Goal: Transaction & Acquisition: Purchase product/service

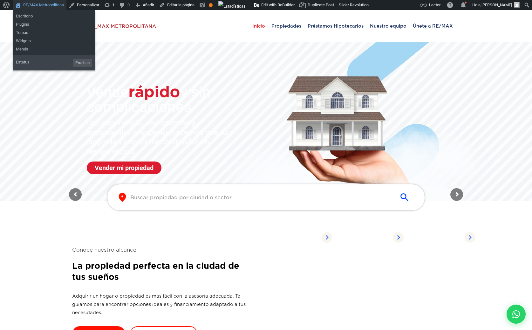
click at [50, 6] on link "RE/MAX Metropolitana" at bounding box center [40, 5] width 54 height 10
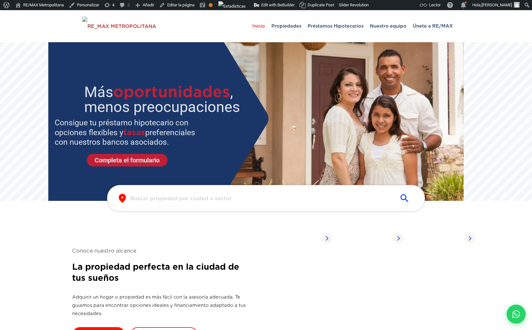
click at [205, 200] on input "text" at bounding box center [260, 198] width 261 height 7
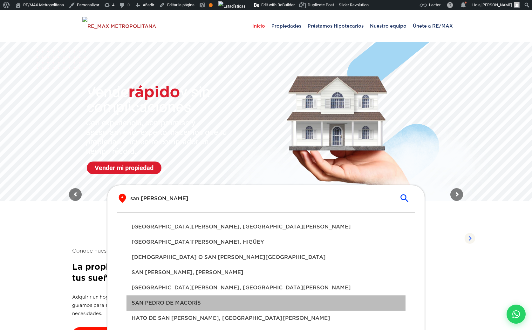
click at [191, 304] on span "SAN PEDRO DE MACORÍS" at bounding box center [265, 303] width 269 height 8
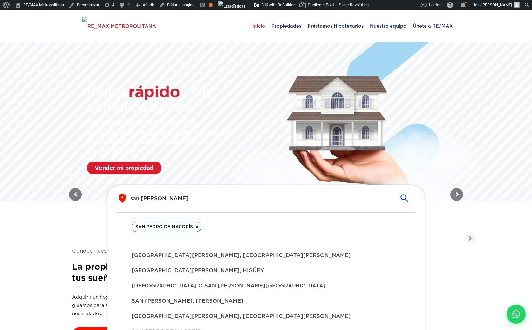
click at [216, 205] on div "​ san pedro ​" at bounding box center [266, 202] width 298 height 19
click at [231, 199] on input "san pedro" at bounding box center [260, 198] width 261 height 7
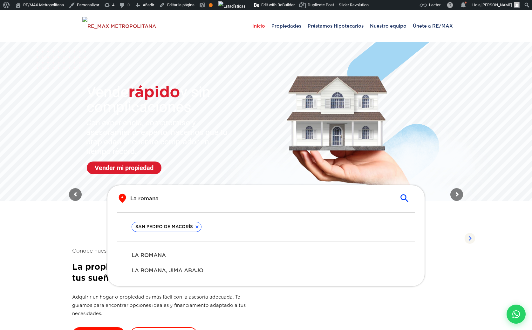
type input "La romana"
click at [173, 256] on span "LA ROMANA" at bounding box center [265, 256] width 269 height 8
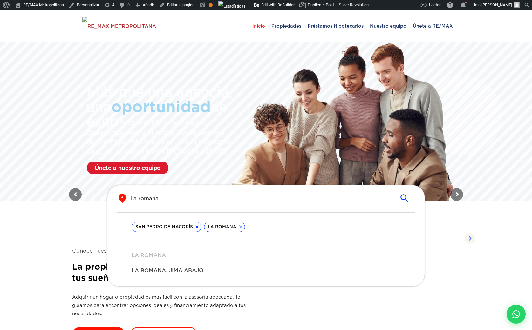
click at [400, 199] on icon "submit" at bounding box center [404, 198] width 11 height 11
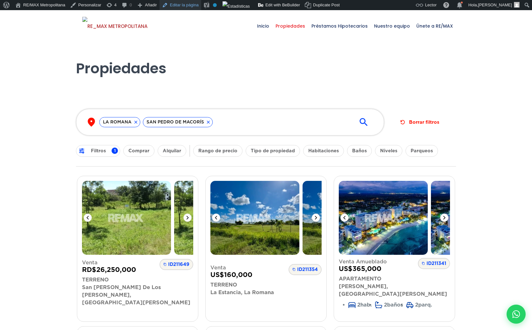
click at [188, 4] on link "Editar la página" at bounding box center [180, 5] width 42 height 10
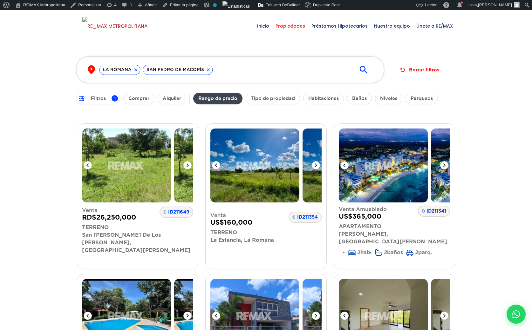
click at [216, 97] on button "Rango de precio" at bounding box center [217, 99] width 49 height 12
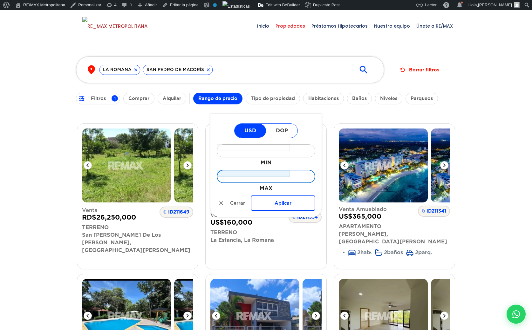
click at [282, 177] on input "MAX" at bounding box center [253, 173] width 73 height 7
click at [284, 173] on input "MAX" at bounding box center [253, 173] width 73 height 7
click at [239, 77] on div "​ LA ROMANA SAN PEDRO DE MACORÍS 0 ​" at bounding box center [230, 70] width 308 height 27
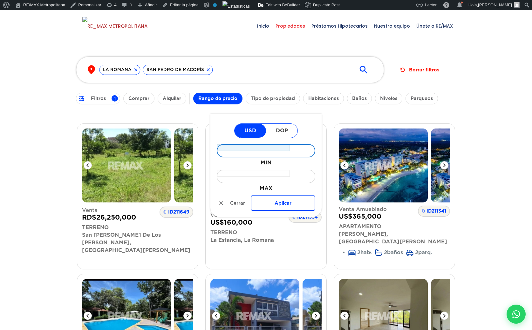
click at [264, 148] on input "MIN" at bounding box center [253, 147] width 73 height 7
click at [307, 152] on div "​" at bounding box center [266, 150] width 98 height 13
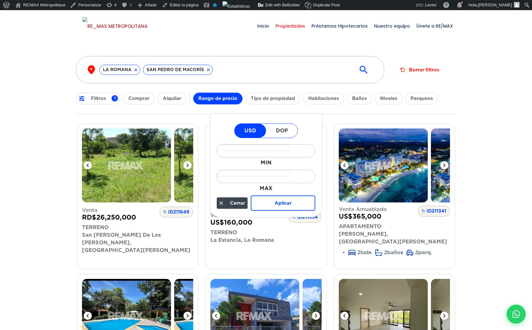
click at [236, 206] on button "Cerrar" at bounding box center [232, 204] width 31 height 12
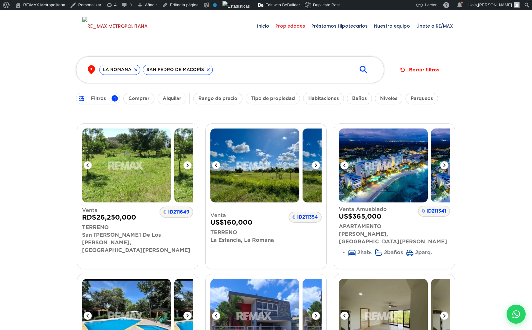
click at [143, 102] on button "Comprar" at bounding box center [138, 99] width 31 height 12
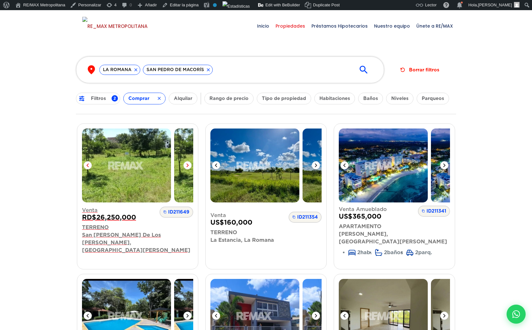
click at [187, 165] on icon at bounding box center [187, 166] width 2 height 4
click at [157, 175] on img at bounding box center [126, 166] width 89 height 74
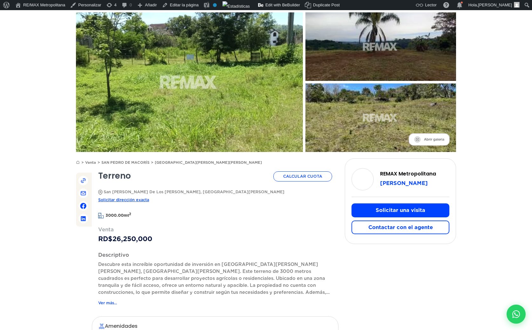
scroll to position [55, 0]
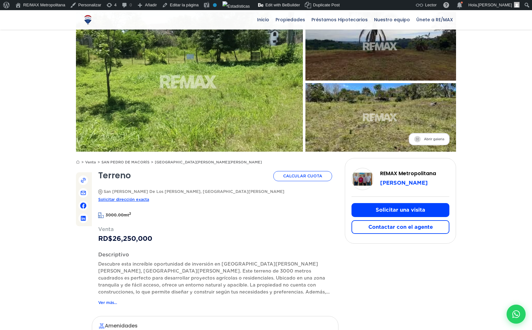
click at [149, 196] on span "Solicitar dirección exacta" at bounding box center [123, 200] width 51 height 8
click at [386, 210] on button "Solicitar una visita" at bounding box center [400, 210] width 98 height 14
click at [399, 225] on button "Contactar con el agente" at bounding box center [400, 227] width 98 height 14
click at [372, 231] on button "Contactar con el agente" at bounding box center [400, 227] width 98 height 14
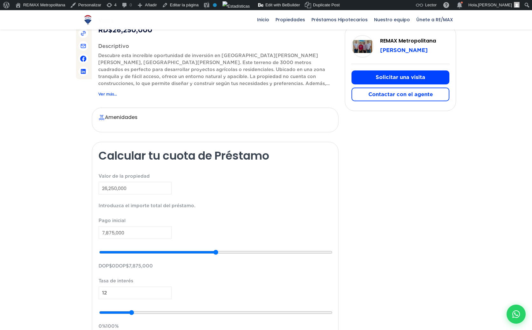
scroll to position [263, 0]
click at [157, 115] on h2 "Amenidades" at bounding box center [214, 118] width 233 height 7
click at [103, 115] on img at bounding box center [101, 118] width 6 height 7
click at [156, 117] on div "Amenidades" at bounding box center [215, 120] width 246 height 25
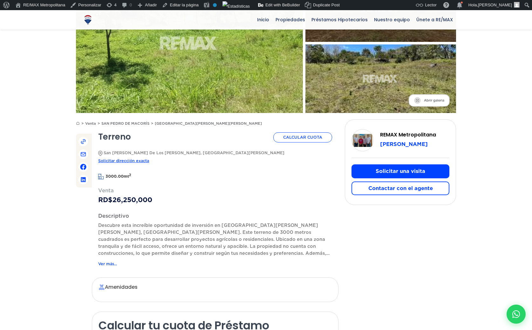
scroll to position [94, 0]
